Goal: Task Accomplishment & Management: Use online tool/utility

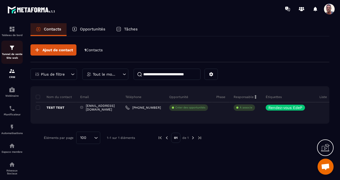
click at [15, 50] on img at bounding box center [12, 48] width 6 height 6
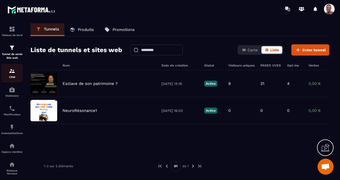
click at [9, 75] on div "CRM" at bounding box center [11, 73] width 21 height 11
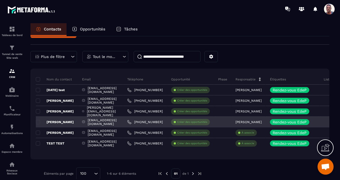
scroll to position [26, 0]
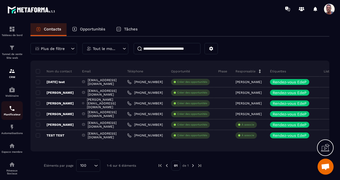
click at [14, 113] on div "Planificateur" at bounding box center [11, 110] width 21 height 11
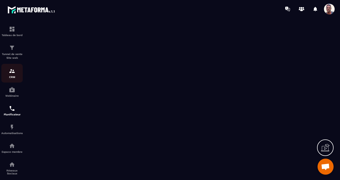
click at [13, 74] on img at bounding box center [12, 71] width 6 height 6
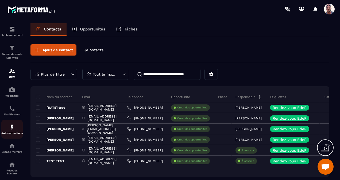
click at [11, 129] on img at bounding box center [12, 127] width 6 height 6
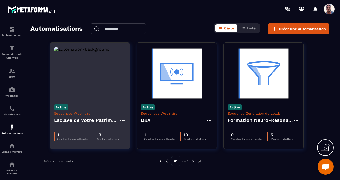
click at [101, 82] on img at bounding box center [90, 73] width 72 height 53
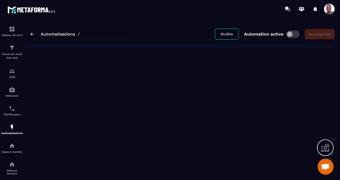
type input "**********"
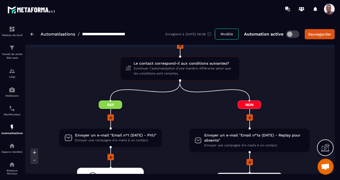
scroll to position [667, 0]
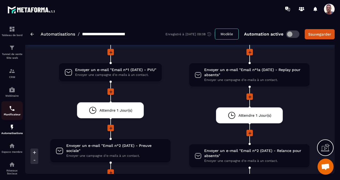
click at [11, 112] on img at bounding box center [12, 108] width 6 height 6
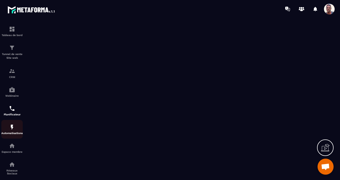
click at [9, 130] on img at bounding box center [12, 127] width 6 height 6
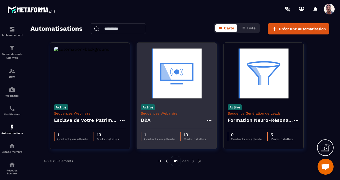
click at [165, 123] on div "D&A" at bounding box center [177, 121] width 72 height 13
click at [173, 118] on div "D&A" at bounding box center [177, 121] width 72 height 13
click at [179, 83] on img at bounding box center [177, 73] width 72 height 53
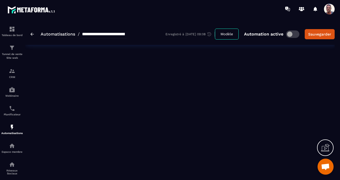
type input "***"
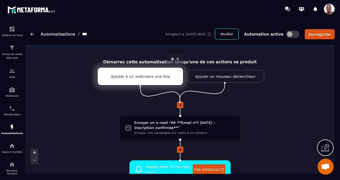
click at [131, 77] on p "Ajouter à un webinaire une fois" at bounding box center [140, 76] width 59 height 4
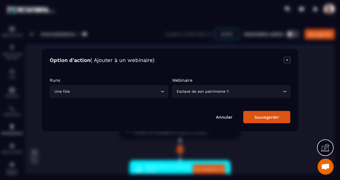
click at [222, 120] on div "Annuler Sauvegarder" at bounding box center [170, 117] width 240 height 12
drag, startPoint x: 222, startPoint y: 117, endPoint x: 219, endPoint y: 117, distance: 2.8
click at [222, 117] on link "Annuler" at bounding box center [224, 117] width 17 height 5
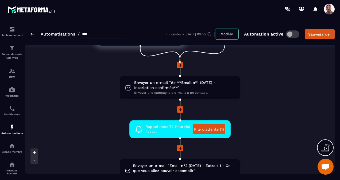
scroll to position [53, 0]
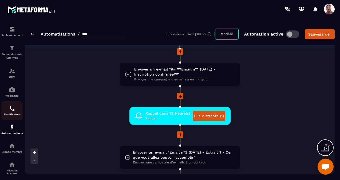
click at [11, 110] on img at bounding box center [12, 108] width 6 height 6
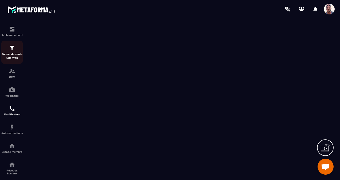
click at [12, 51] on div "Tunnel de vente Site web" at bounding box center [11, 52] width 21 height 15
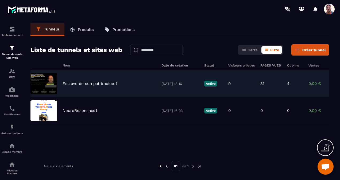
click at [76, 82] on p "Esclave de son patrimoine ?" at bounding box center [89, 83] width 55 height 5
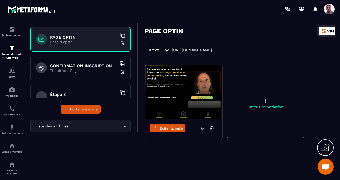
scroll to position [33, 0]
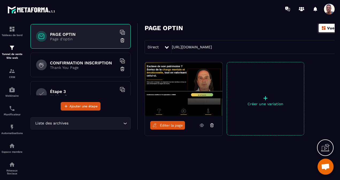
click at [166, 126] on span "Éditer la page" at bounding box center [171, 125] width 23 height 4
